Goal: Navigation & Orientation: Find specific page/section

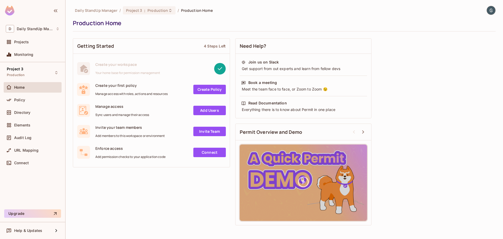
click at [378, 39] on div "Getting Started 4 Steps Left Create your workspace Your home base for permissio…" at bounding box center [284, 132] width 423 height 192
click at [156, 28] on div "Daily StandUp Manager / Project 3 : Production / Production Home Production Home" at bounding box center [284, 19] width 423 height 26
click at [491, 10] on img at bounding box center [491, 10] width 9 height 9
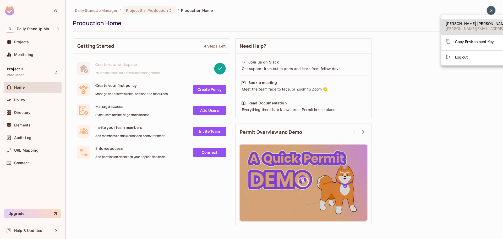
click at [384, 41] on div at bounding box center [251, 119] width 503 height 239
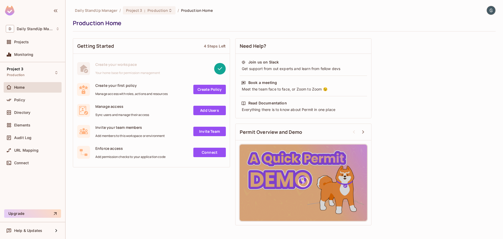
click at [253, 24] on div "Production Home" at bounding box center [283, 23] width 421 height 8
click at [42, 32] on div "D Daily StandUp Manager" at bounding box center [33, 29] width 54 height 8
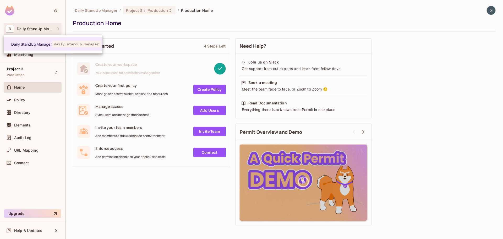
click at [31, 28] on div at bounding box center [251, 119] width 503 height 239
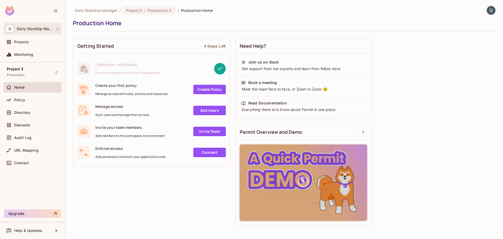
click at [58, 28] on icon at bounding box center [58, 29] width 4 height 4
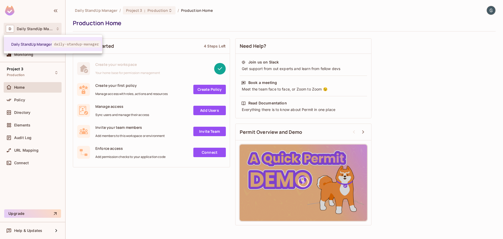
click at [194, 31] on div at bounding box center [251, 119] width 503 height 239
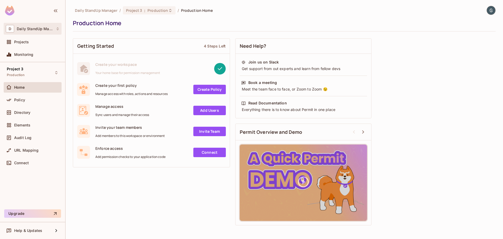
click at [42, 24] on div "D Daily StandUp Manager" at bounding box center [33, 29] width 58 height 12
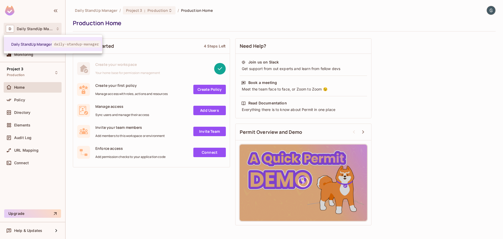
click at [38, 8] on div at bounding box center [251, 119] width 503 height 239
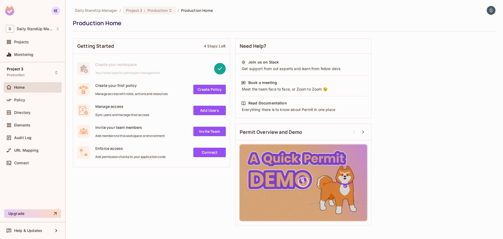
click at [55, 11] on icon "button" at bounding box center [55, 11] width 6 height 6
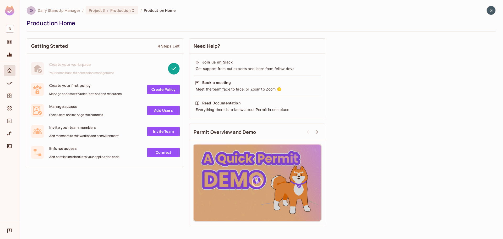
click at [29, 10] on icon "button" at bounding box center [31, 10] width 6 height 6
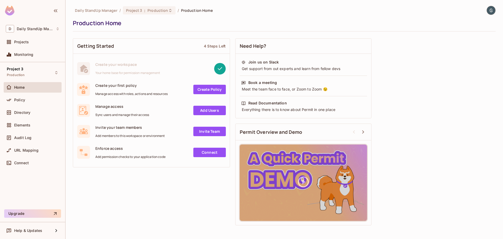
click at [186, 27] on div "Production Home" at bounding box center [283, 23] width 421 height 8
click at [179, 48] on div "Getting Started 4 Steps Left" at bounding box center [151, 46] width 157 height 15
click at [334, 31] on div "Daily StandUp Manager / Project 3 : Production / Production Home Production Hom…" at bounding box center [284, 117] width 423 height 222
click at [496, 12] on div "Daily StandUp Manager / Project 3 : Production / Production Home Production Hom…" at bounding box center [285, 119] width 438 height 239
click at [480, 13] on div "Daily StandUp Manager / Project 3 : Production / Production Home" at bounding box center [284, 10] width 423 height 9
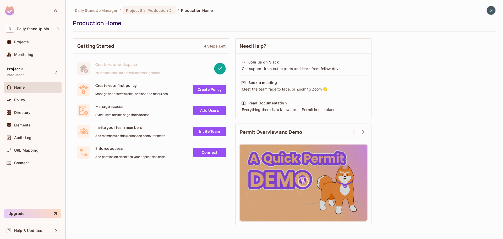
click at [489, 12] on img at bounding box center [491, 10] width 9 height 9
click at [310, 19] on div at bounding box center [251, 119] width 503 height 239
click at [39, 40] on div "Projects" at bounding box center [36, 42] width 45 height 4
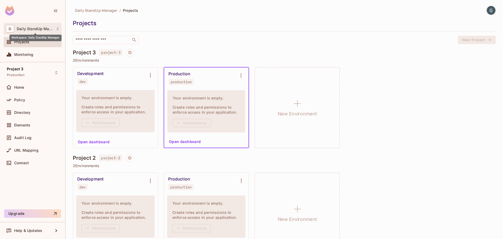
click at [34, 30] on span "Daily StandUp Manager" at bounding box center [35, 29] width 36 height 4
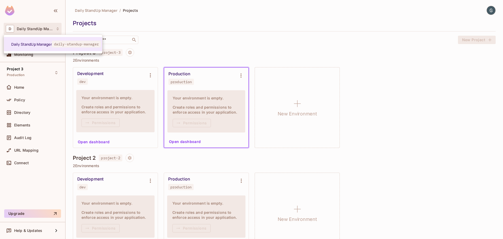
click at [412, 27] on div at bounding box center [251, 119] width 503 height 239
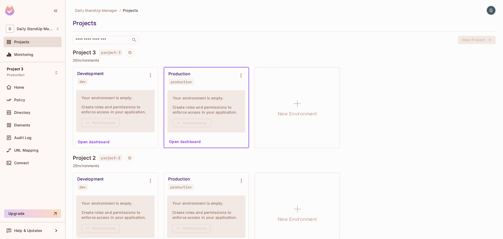
click at [490, 93] on div "Development dev Your environment is empty. Create roles and permissions to enfo…" at bounding box center [284, 107] width 423 height 81
click at [240, 42] on div "​" at bounding box center [264, 40] width 383 height 8
click at [39, 30] on span "Daily StandUp Manager" at bounding box center [35, 29] width 36 height 4
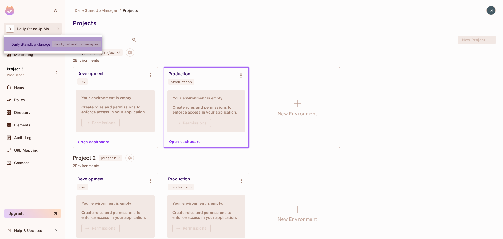
click at [64, 44] on span "daily-standup-manager" at bounding box center [76, 44] width 49 height 7
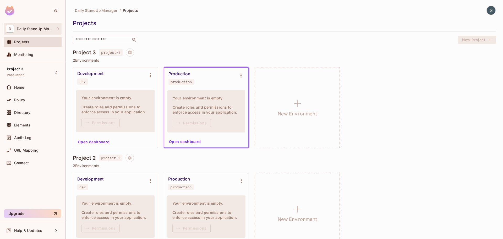
click at [29, 28] on span "Daily StandUp Manager" at bounding box center [35, 29] width 36 height 4
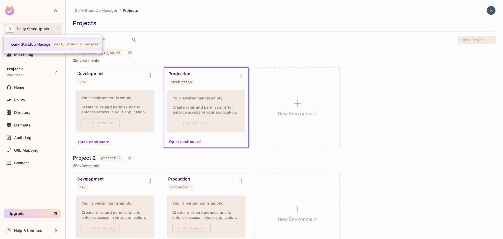
click at [43, 12] on div at bounding box center [251, 119] width 503 height 239
